Goal: Transaction & Acquisition: Purchase product/service

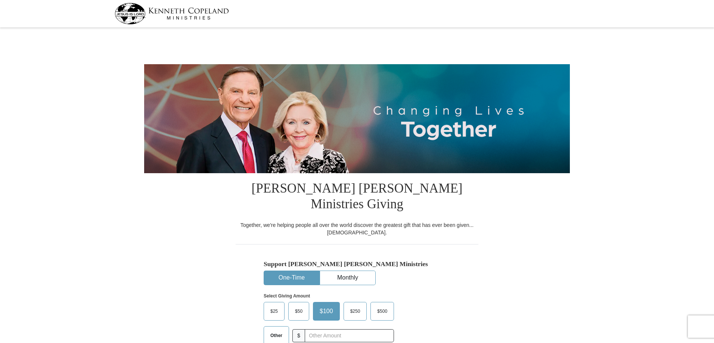
select select "VA"
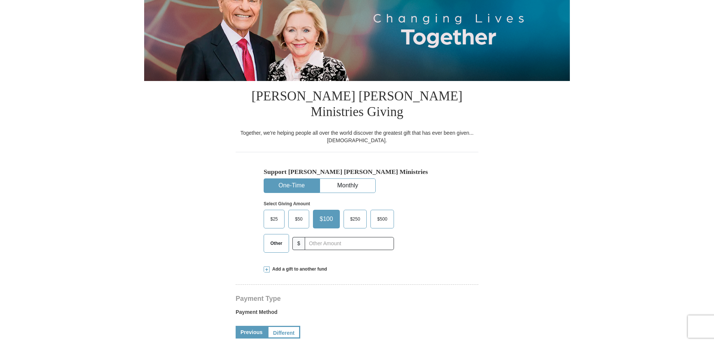
scroll to position [149, 0]
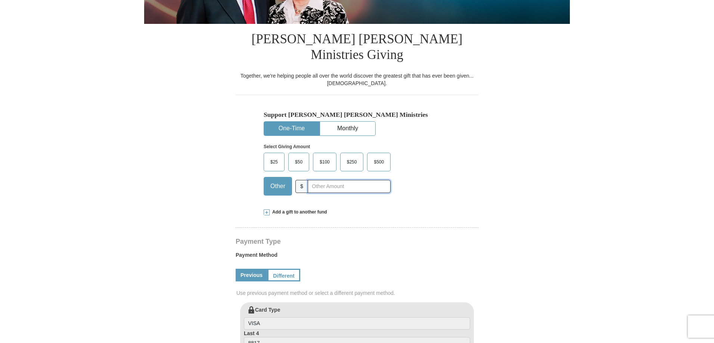
click at [320, 180] on input "text" at bounding box center [349, 186] width 83 height 13
type input "20"
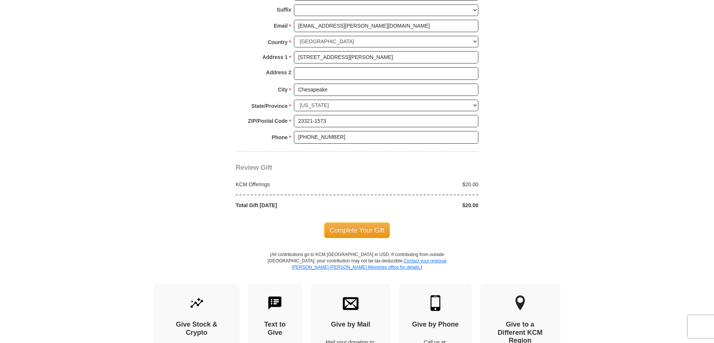
scroll to position [597, 0]
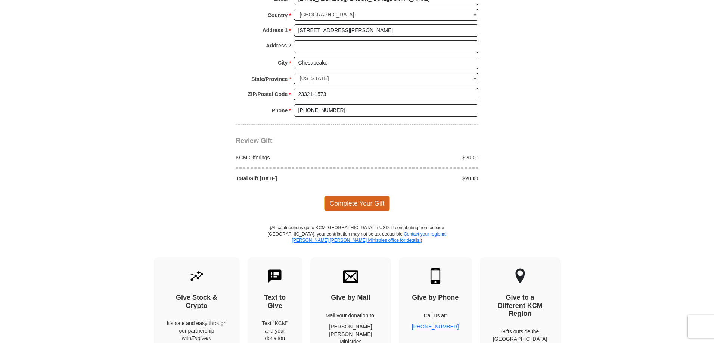
click at [367, 196] on span "Complete Your Gift" at bounding box center [357, 204] width 66 height 16
